Goal: Entertainment & Leisure: Consume media (video, audio)

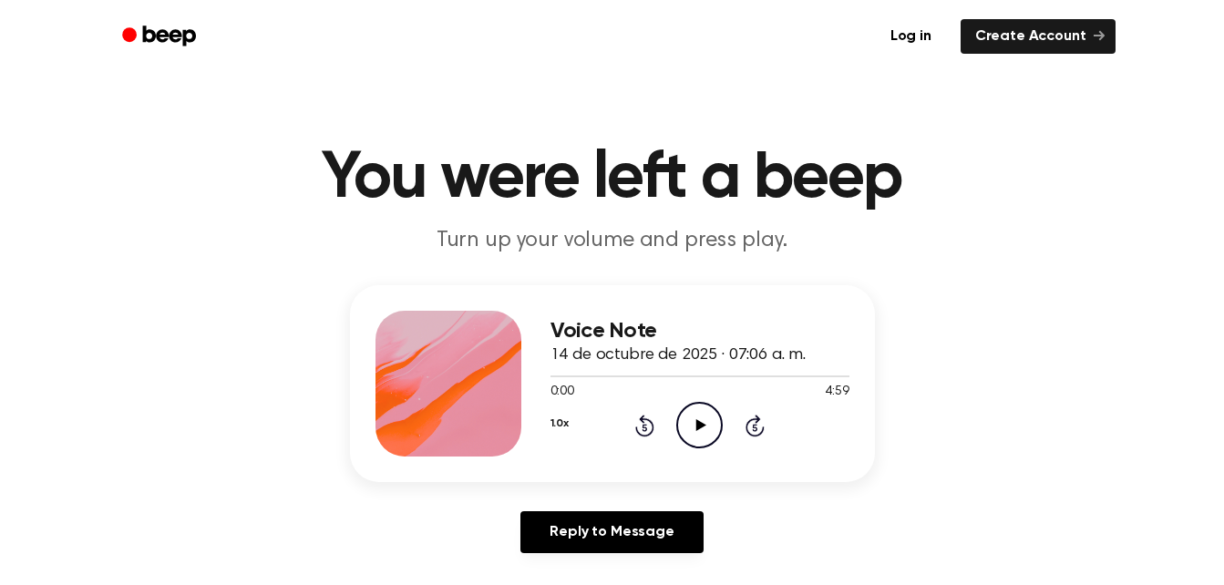
click at [715, 435] on icon "Play Audio" at bounding box center [699, 425] width 46 height 46
drag, startPoint x: 630, startPoint y: 380, endPoint x: 568, endPoint y: 376, distance: 62.1
click at [568, 376] on div at bounding box center [699, 375] width 299 height 15
click at [641, 425] on icon "Rewind 5 seconds" at bounding box center [644, 426] width 20 height 24
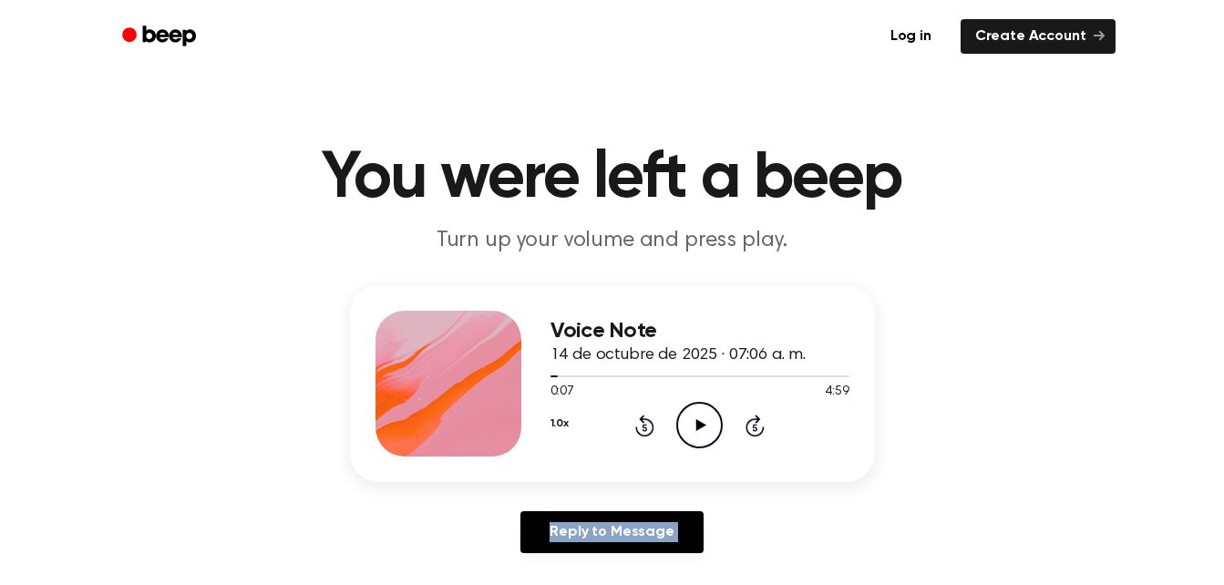
click at [641, 425] on icon "Rewind 5 seconds" at bounding box center [644, 426] width 20 height 24
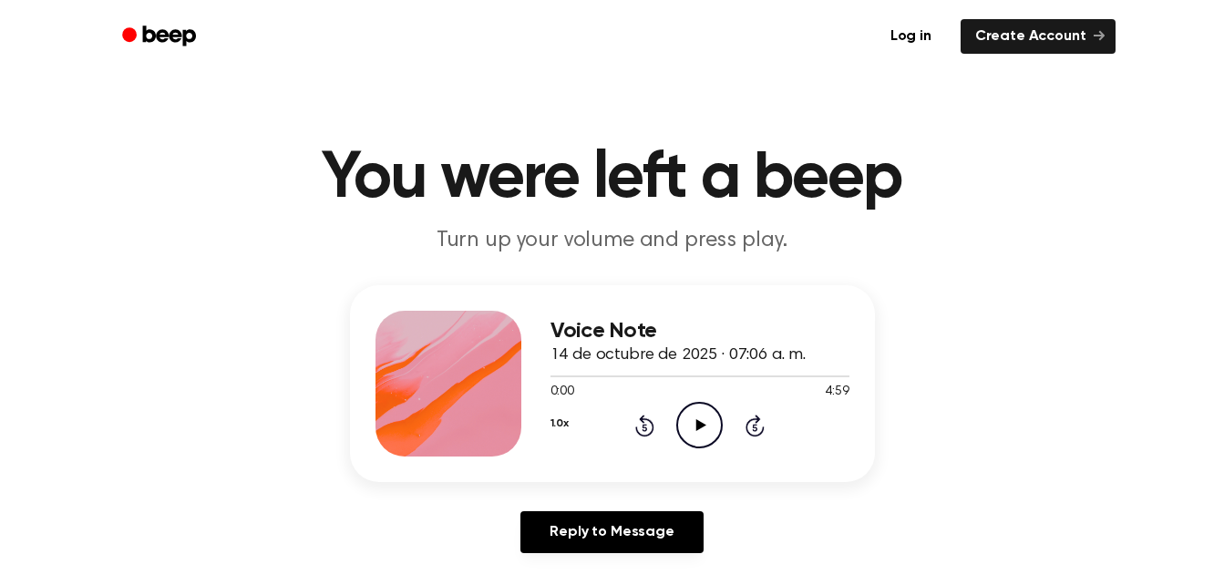
click at [402, 552] on div "Reply to Message" at bounding box center [612, 539] width 525 height 56
click at [702, 427] on icon "Play Audio" at bounding box center [699, 425] width 46 height 46
